Goal: Navigation & Orientation: Find specific page/section

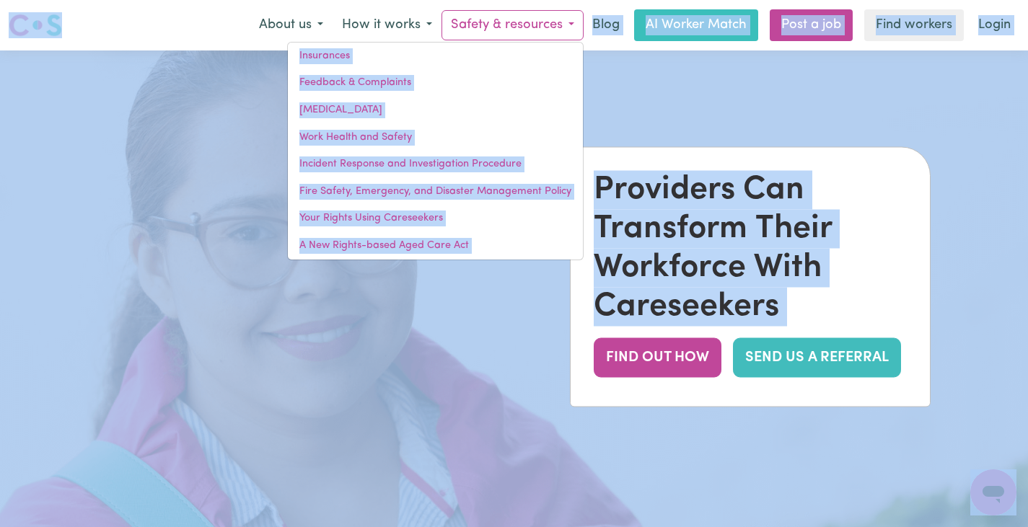
click at [22, 17] on img at bounding box center [35, 25] width 53 height 26
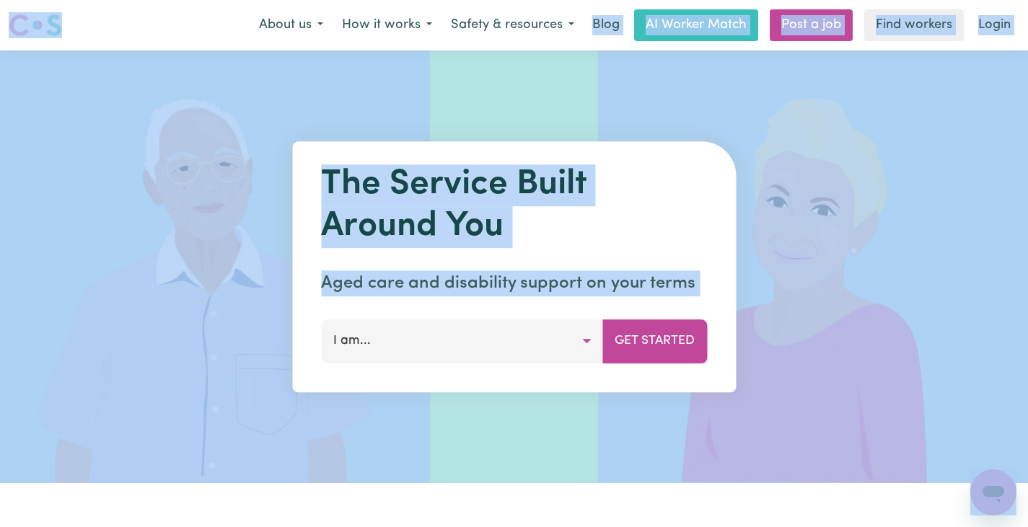
click at [176, 27] on div "Menu About us How it works Safety & resources Blog AI Worker Match Post a job F…" at bounding box center [514, 25] width 1028 height 33
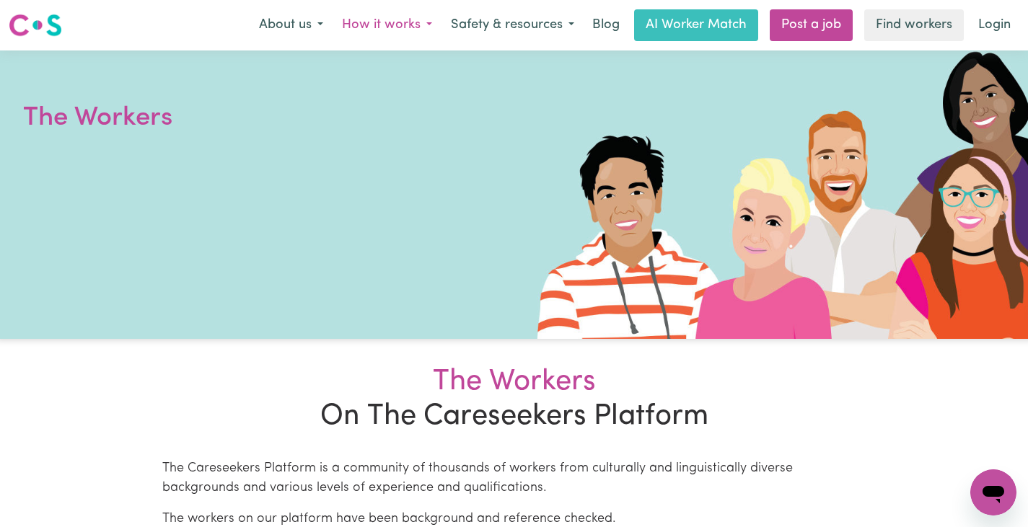
click at [378, 19] on button "How it works" at bounding box center [387, 25] width 109 height 30
